Goal: Task Accomplishment & Management: Use online tool/utility

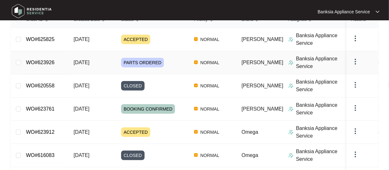
scroll to position [95, 0]
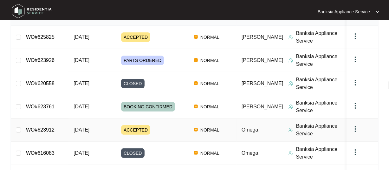
click at [52, 130] on link "WO#623912" at bounding box center [40, 129] width 29 height 5
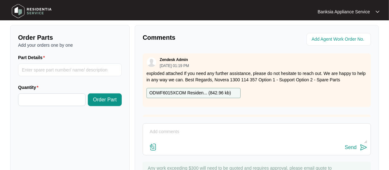
click at [170, 94] on p "ODWF6015XCOM Residen... ( 842.96 kb )" at bounding box center [190, 92] width 82 height 7
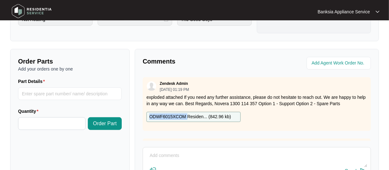
scroll to position [222, 0]
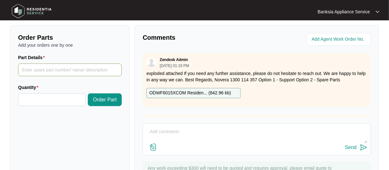
click at [38, 67] on input "Part Details" at bounding box center [70, 69] width 104 height 13
type input "motor heater SP20903"
click at [45, 98] on input "Quantity" at bounding box center [51, 99] width 67 height 12
type input "*"
click at [80, 98] on span "Decrease Value" at bounding box center [81, 101] width 7 height 7
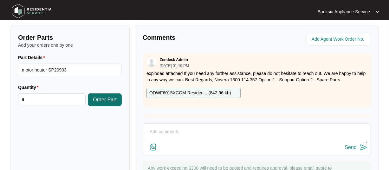
click at [108, 101] on span "Order Part" at bounding box center [105, 100] width 24 height 8
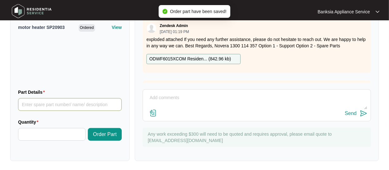
scroll to position [257, 0]
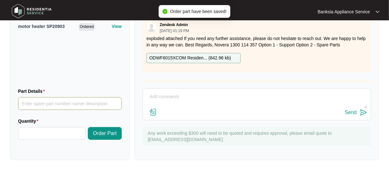
click at [68, 104] on input "Part Details" at bounding box center [70, 103] width 104 height 13
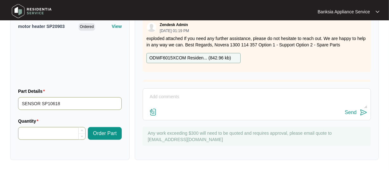
type input "SENSOR SP10618"
click at [66, 130] on input "Quantity" at bounding box center [51, 133] width 67 height 12
type input "*"
click at [81, 130] on icon "up" at bounding box center [82, 130] width 2 height 2
click at [108, 130] on span "Order Part" at bounding box center [105, 133] width 24 height 8
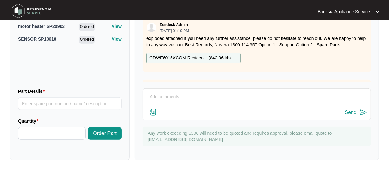
click at [151, 94] on textarea at bounding box center [256, 100] width 221 height 16
type textarea "PART ORDER"
click at [348, 110] on div "Send" at bounding box center [351, 112] width 12 height 6
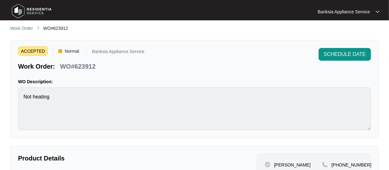
scroll to position [0, 0]
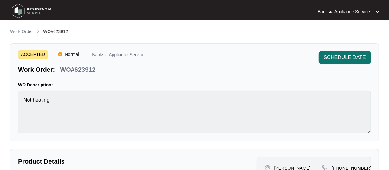
click at [339, 58] on span "SCHEDULE DATE" at bounding box center [345, 58] width 42 height 8
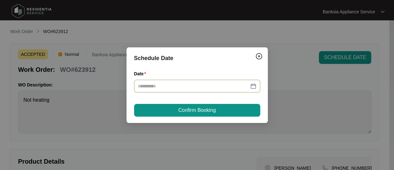
click at [253, 85] on div at bounding box center [197, 85] width 119 height 7
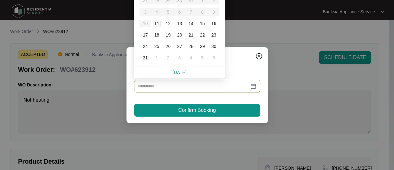
type input "**********"
click at [158, 24] on div "11" at bounding box center [157, 24] width 8 height 8
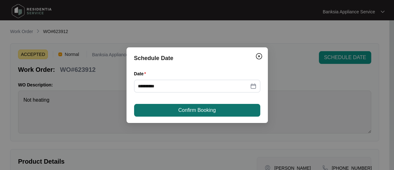
click at [212, 112] on span "Confirm Booking" at bounding box center [196, 110] width 37 height 8
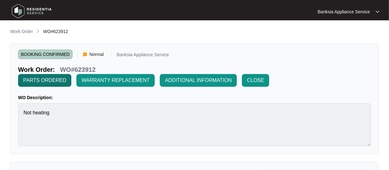
click at [63, 84] on button "PARTS ORDERED" at bounding box center [44, 80] width 53 height 13
